Goal: Information Seeking & Learning: Understand process/instructions

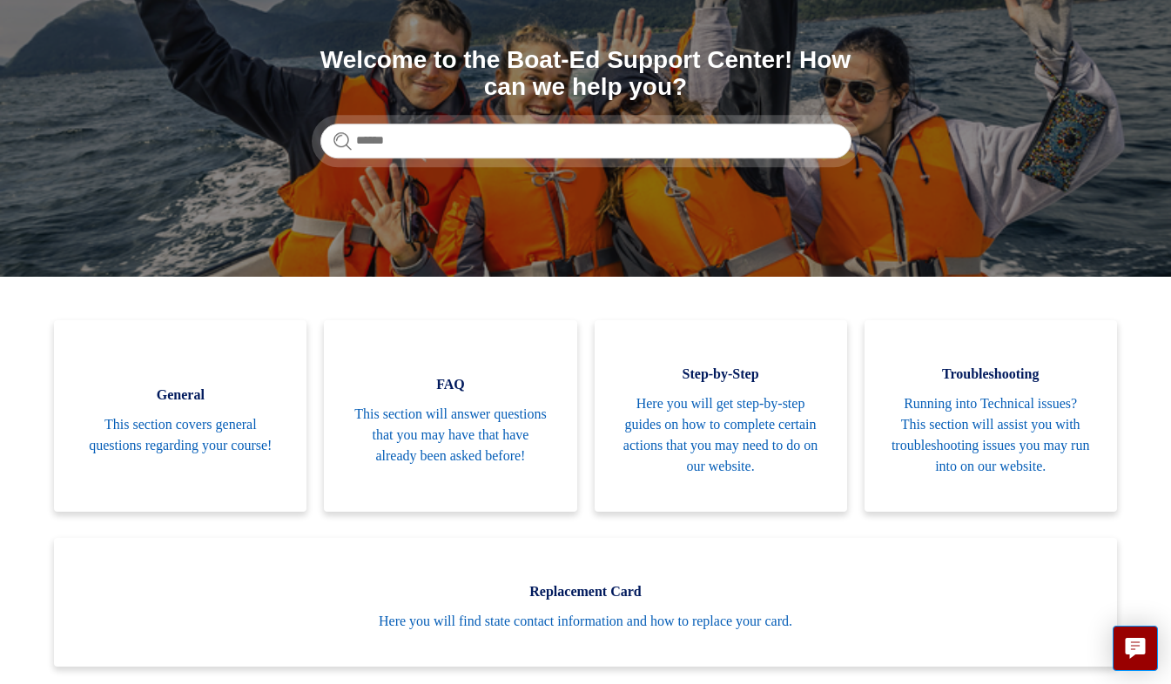
scroll to position [183, 0]
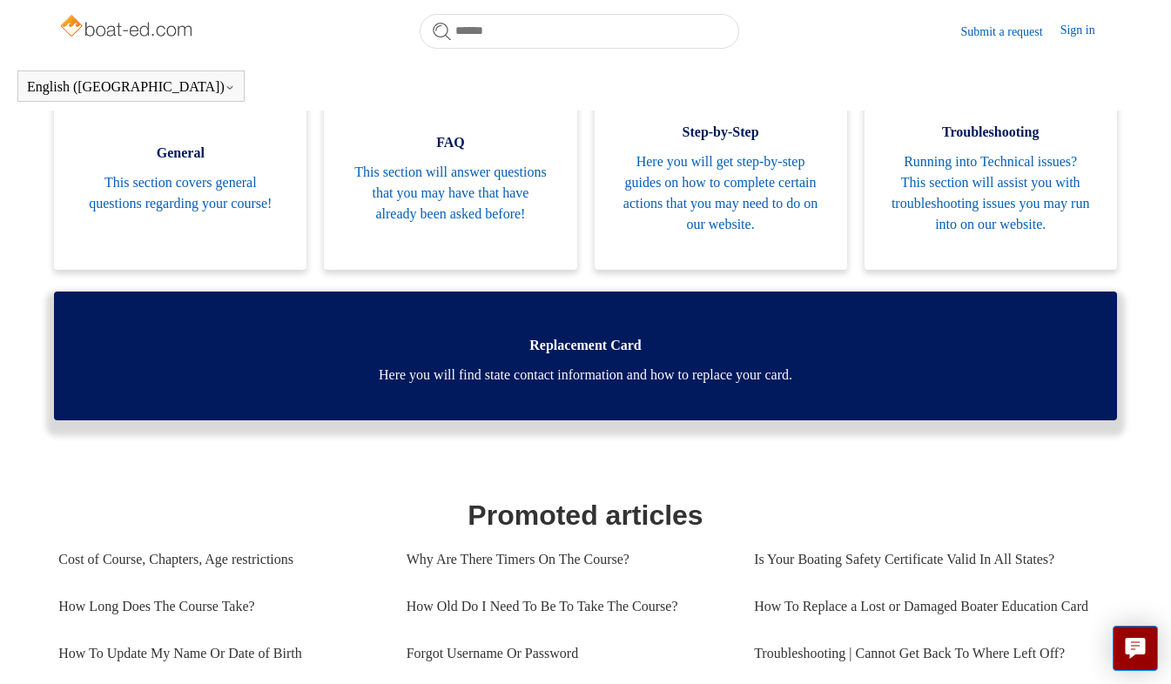
click at [469, 386] on span "Here you will find state contact information and how to replace your card." at bounding box center [585, 375] width 1011 height 21
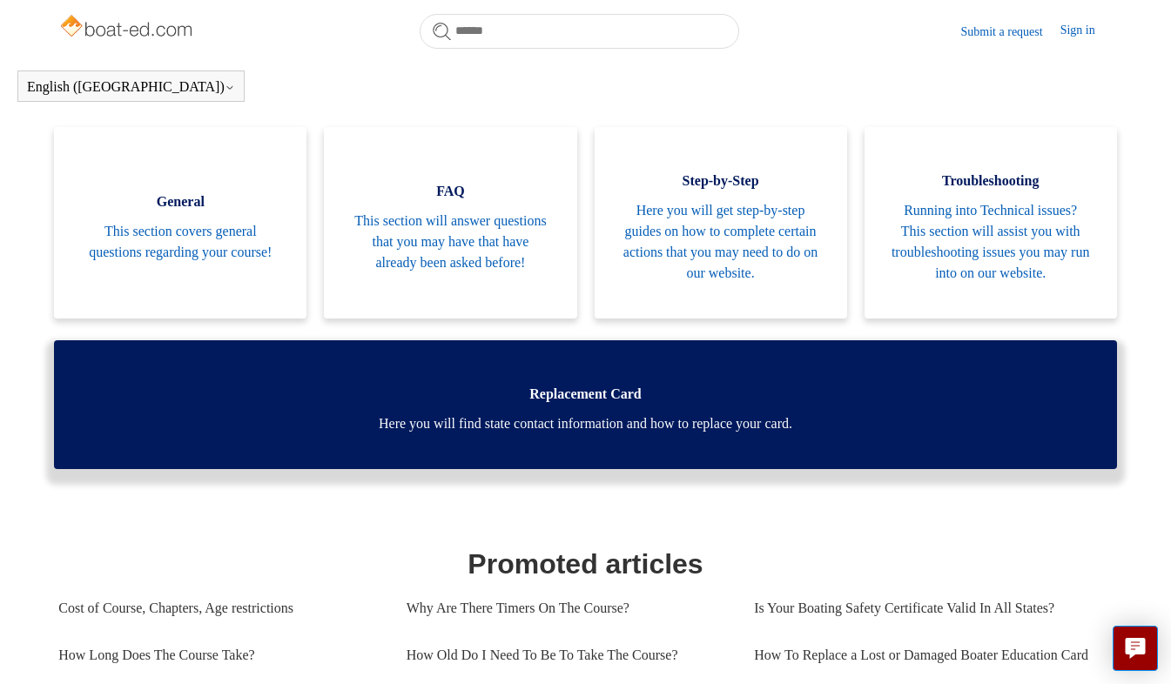
scroll to position [375, 0]
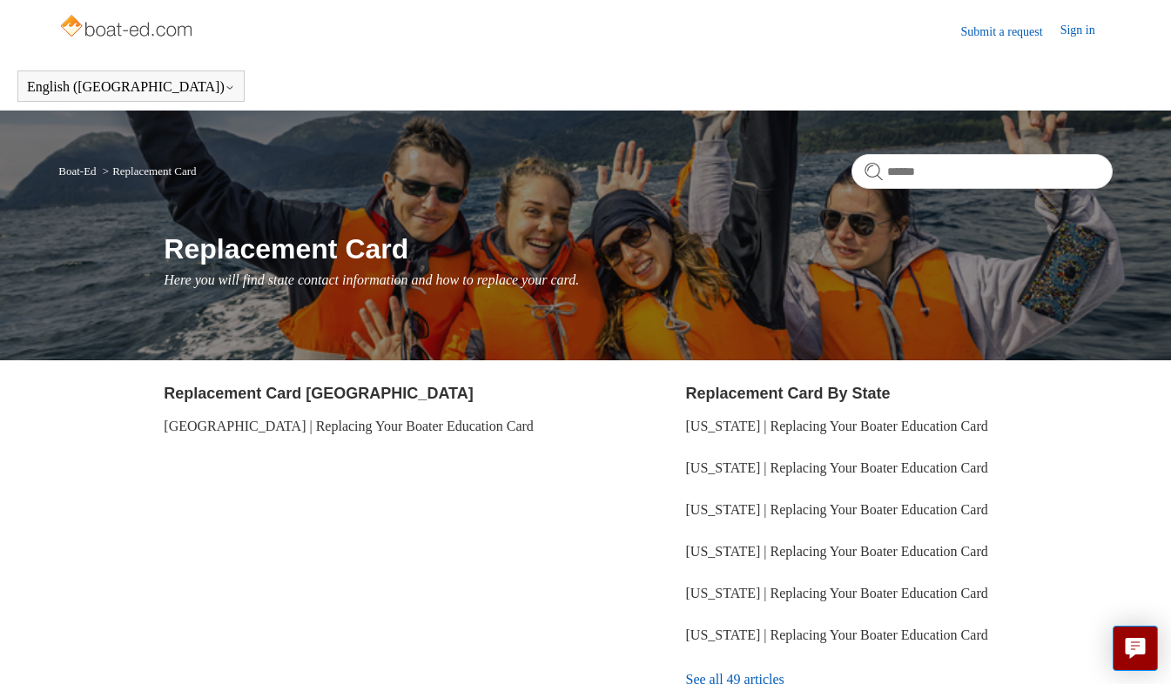
scroll to position [154, 0]
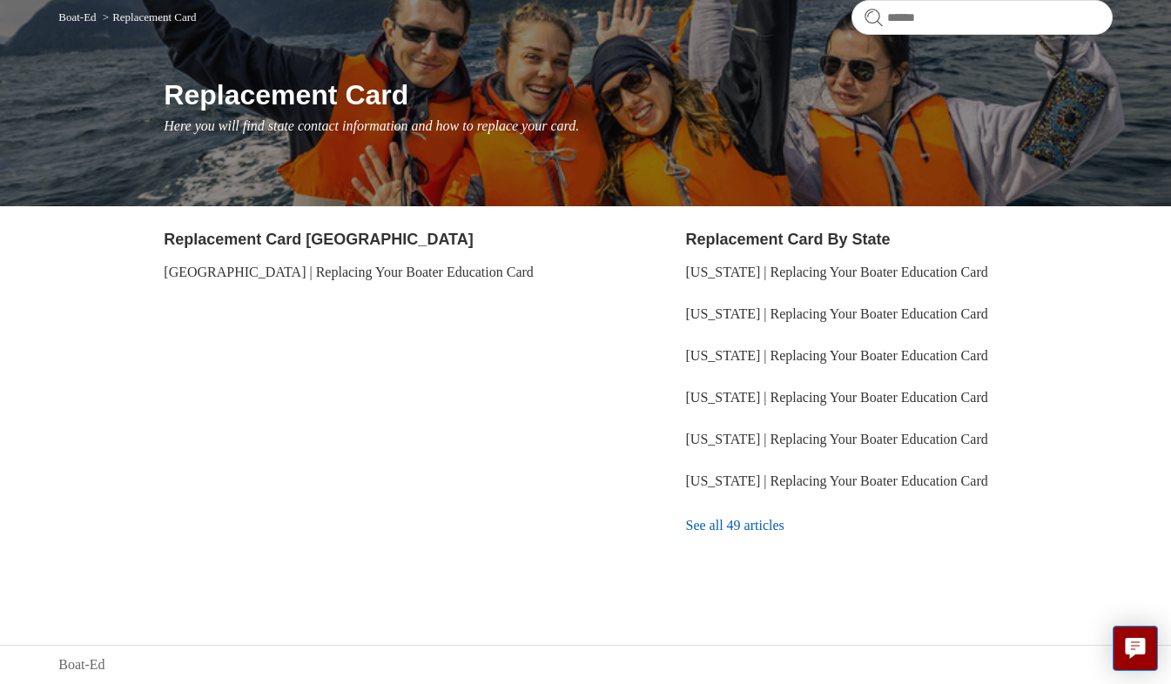
click at [710, 528] on link "See all 49 articles" at bounding box center [899, 525] width 427 height 47
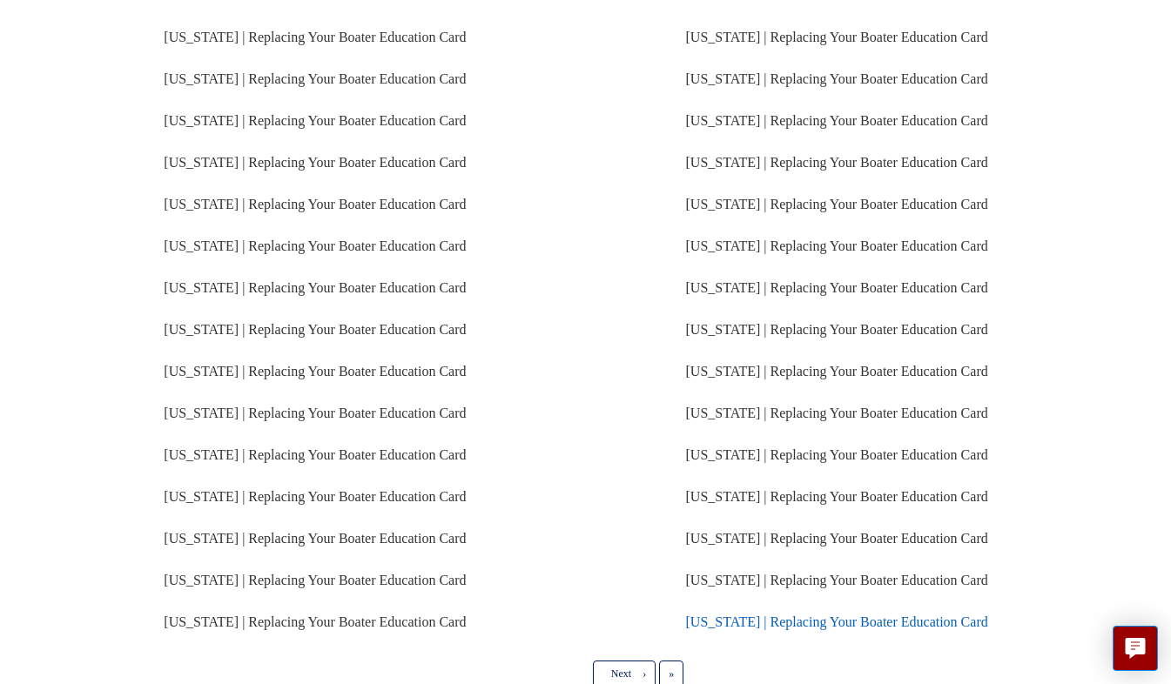
click at [744, 615] on link "[US_STATE] | Replacing Your Boater Education Card" at bounding box center [837, 622] width 302 height 15
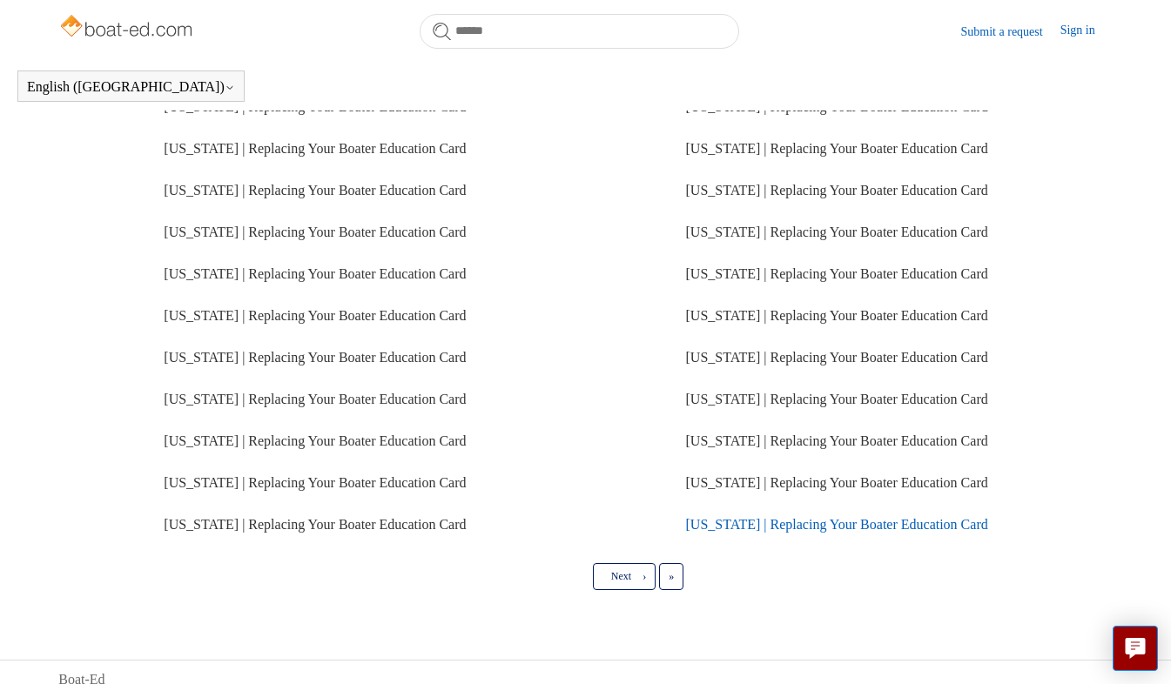
scroll to position [337, 0]
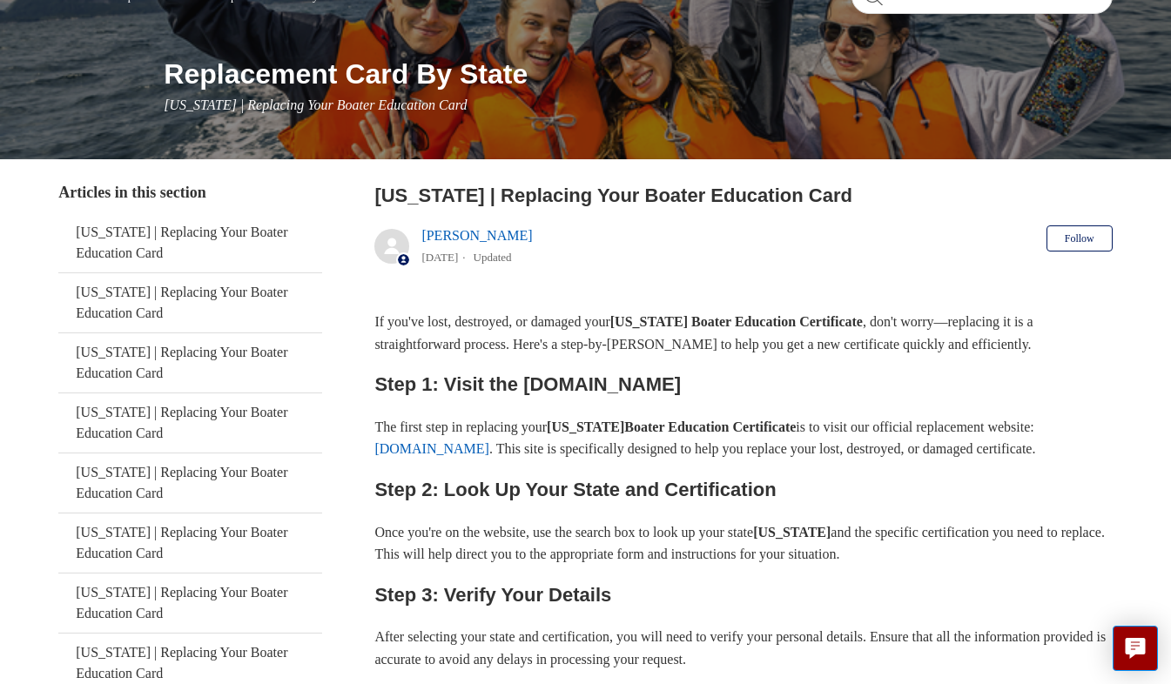
scroll to position [179, 0]
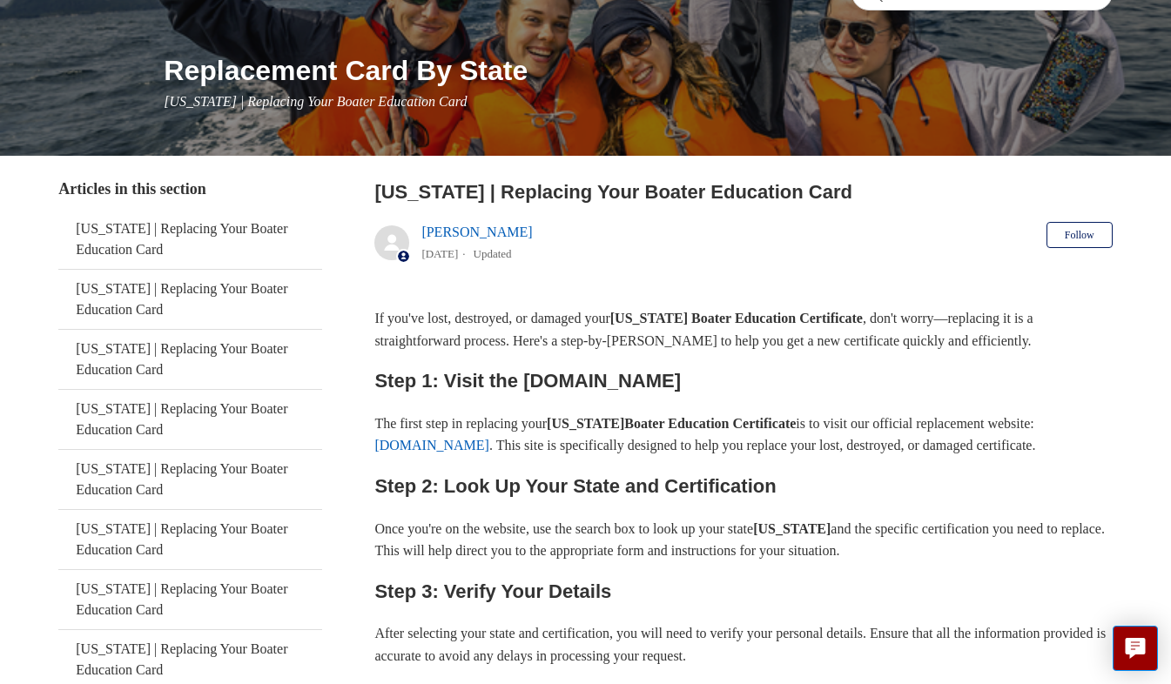
click at [443, 447] on link "ilostmycard.com" at bounding box center [431, 445] width 115 height 15
